Goal: Information Seeking & Learning: Learn about a topic

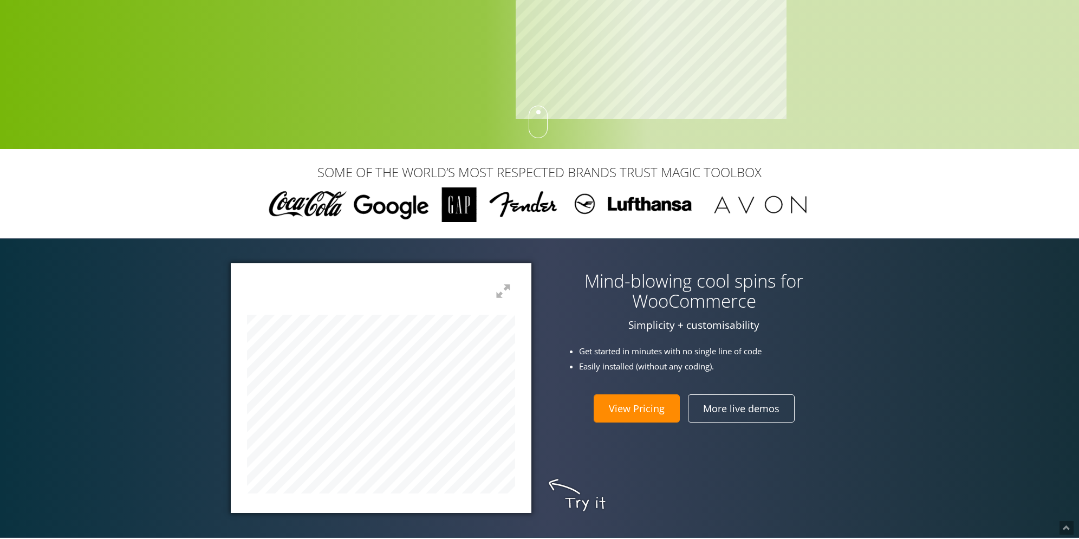
scroll to position [325, 0]
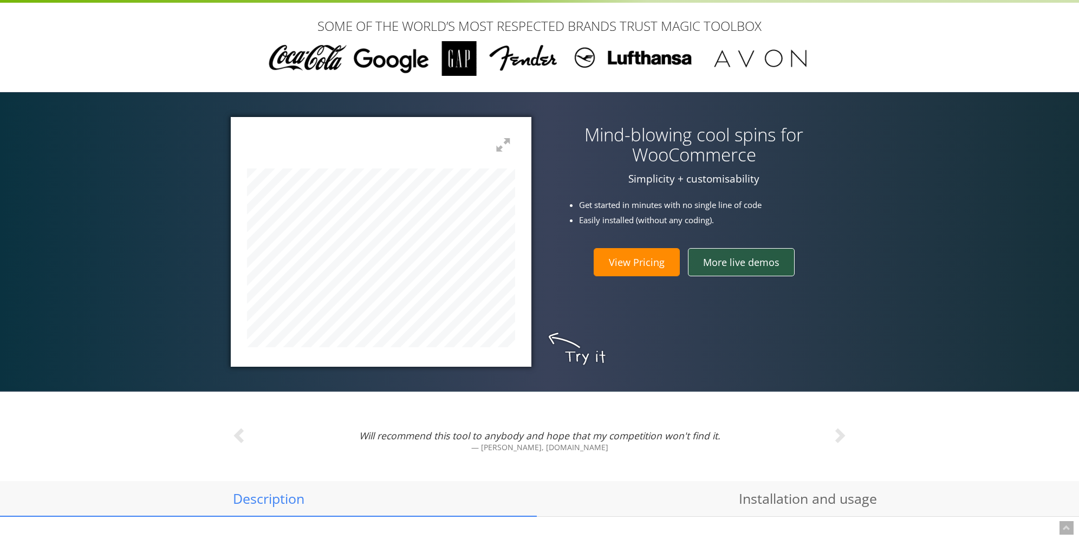
click at [742, 270] on link "More live demos" at bounding box center [741, 262] width 107 height 28
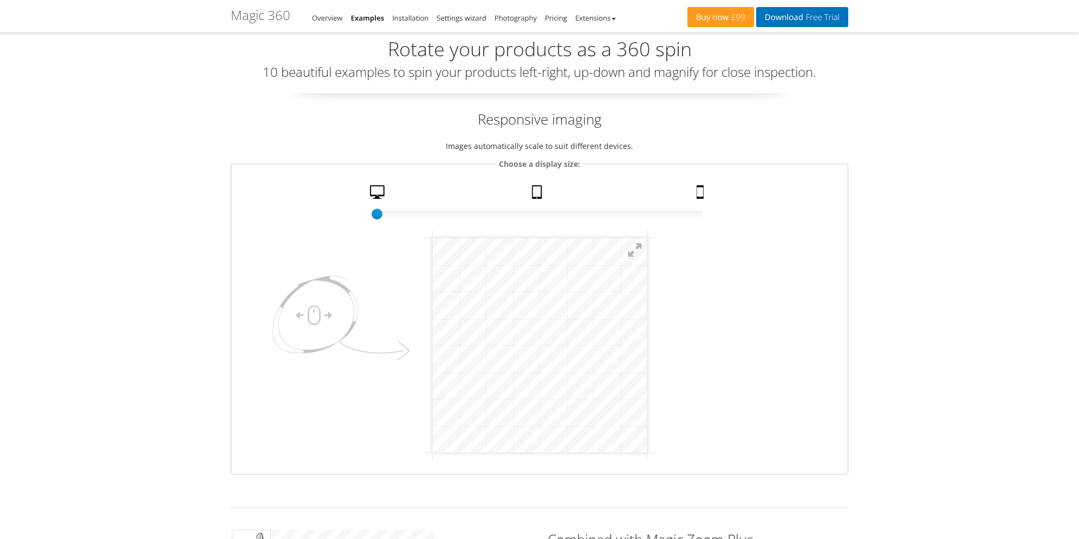
scroll to position [54, 0]
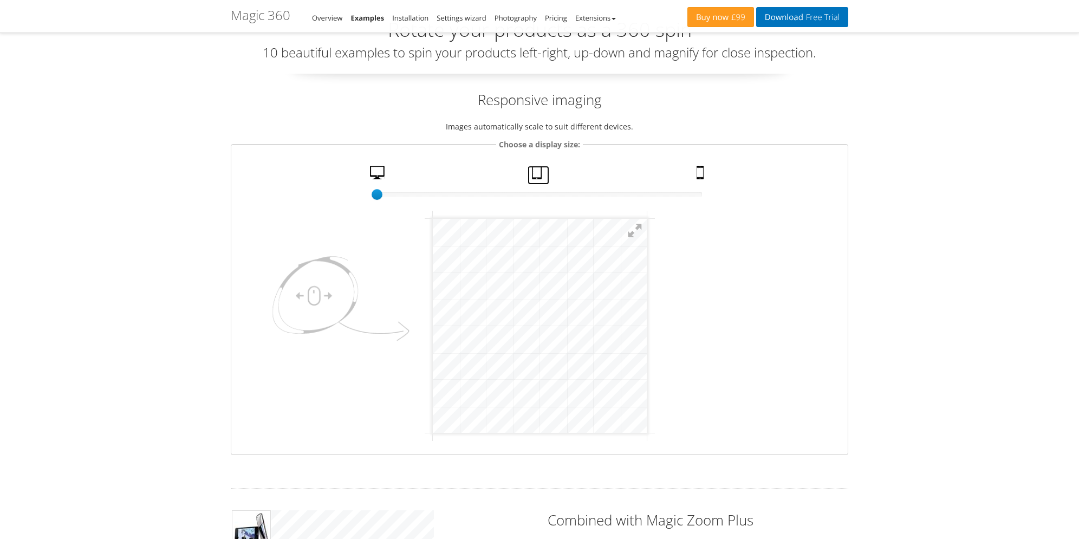
click at [542, 171] on link "Tablet" at bounding box center [539, 175] width 22 height 19
click at [697, 179] on link "Mobile" at bounding box center [702, 175] width 18 height 19
click at [380, 176] on link "Desktop" at bounding box center [379, 175] width 26 height 19
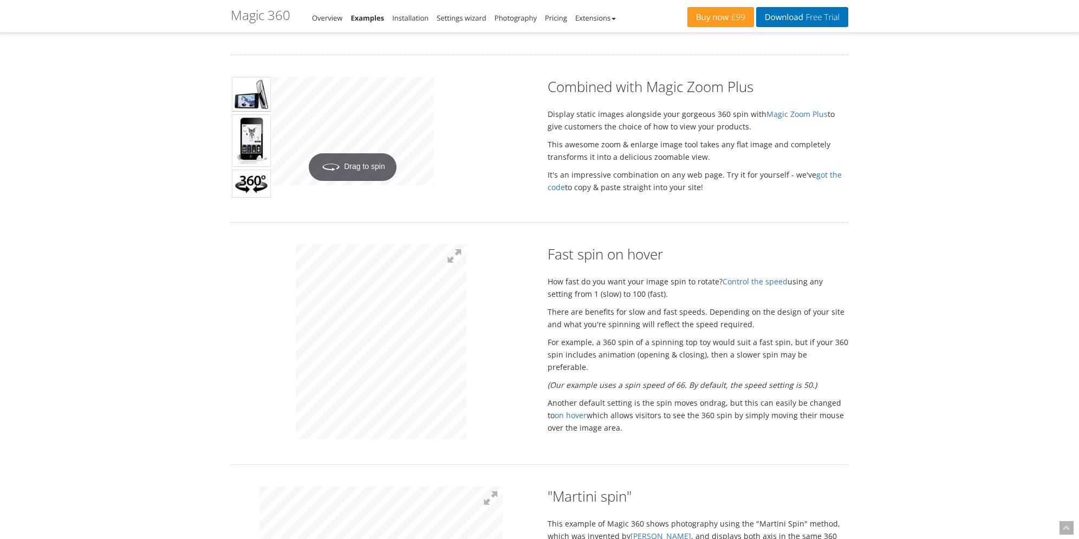
scroll to position [434, 0]
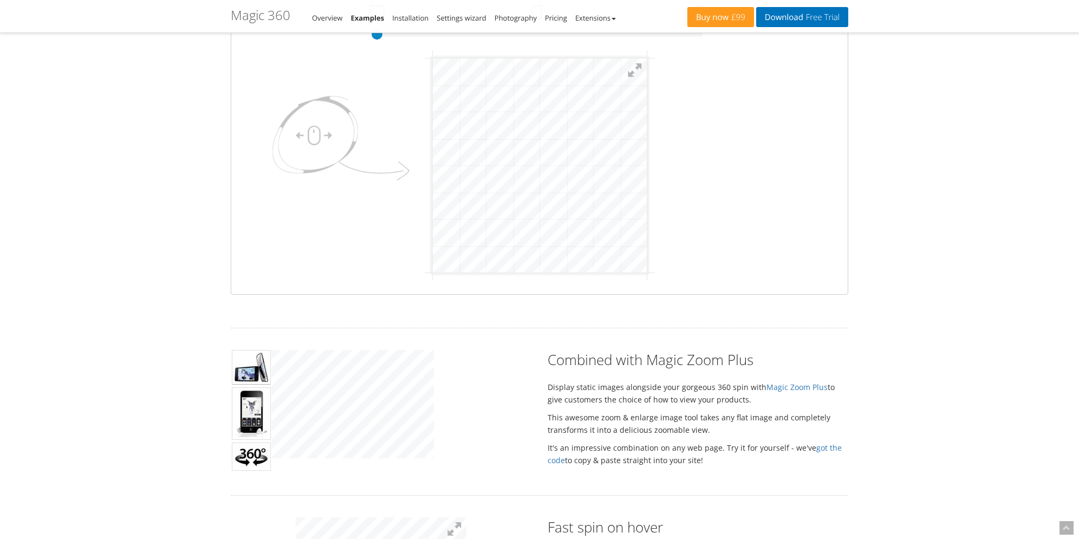
scroll to position [0, 0]
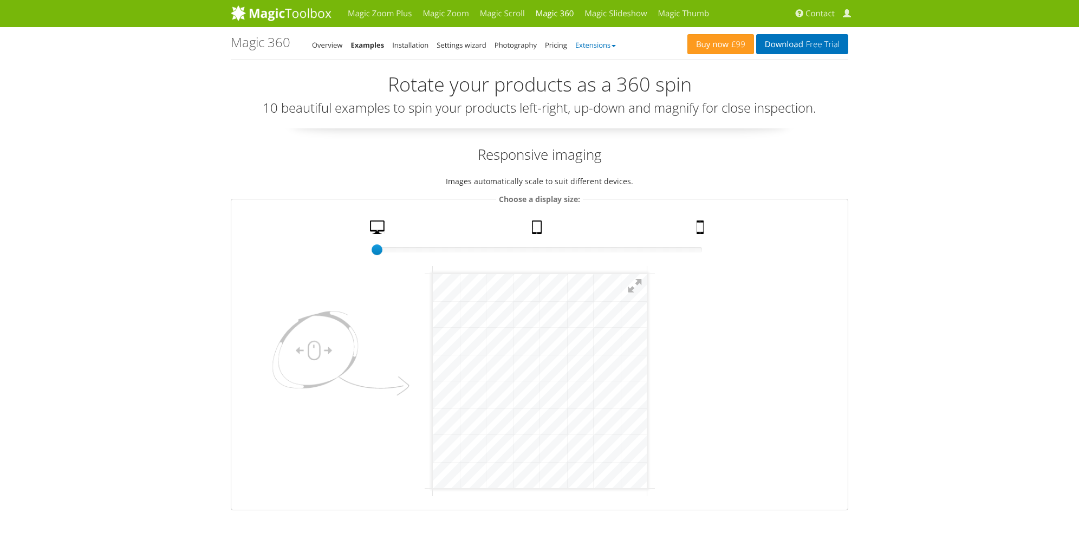
click at [599, 48] on link "Extensions" at bounding box center [595, 45] width 41 height 10
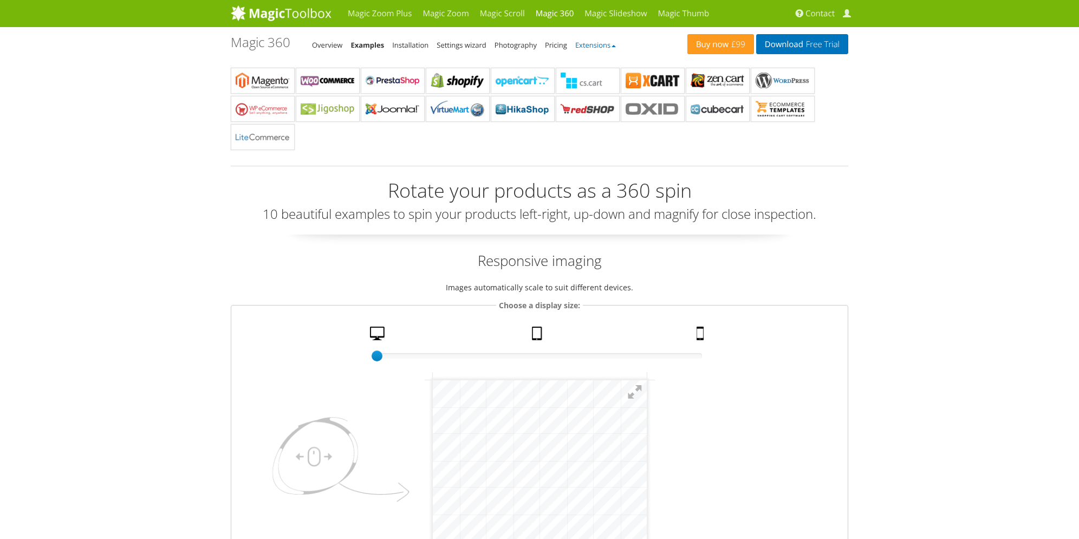
click at [599, 48] on link "Extensions" at bounding box center [595, 45] width 41 height 10
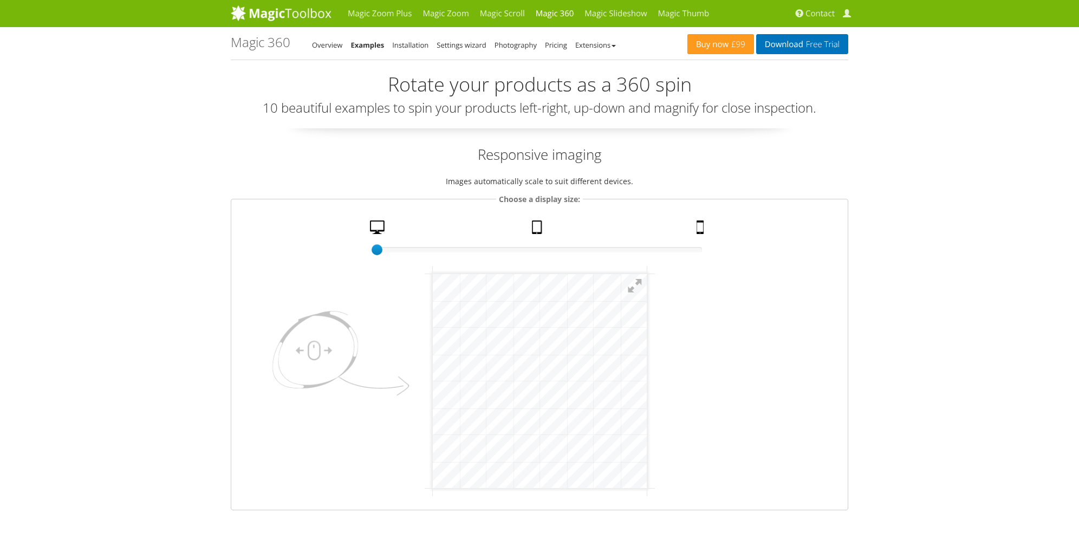
drag, startPoint x: 270, startPoint y: 132, endPoint x: 259, endPoint y: 132, distance: 10.9
